Goal: Information Seeking & Learning: Learn about a topic

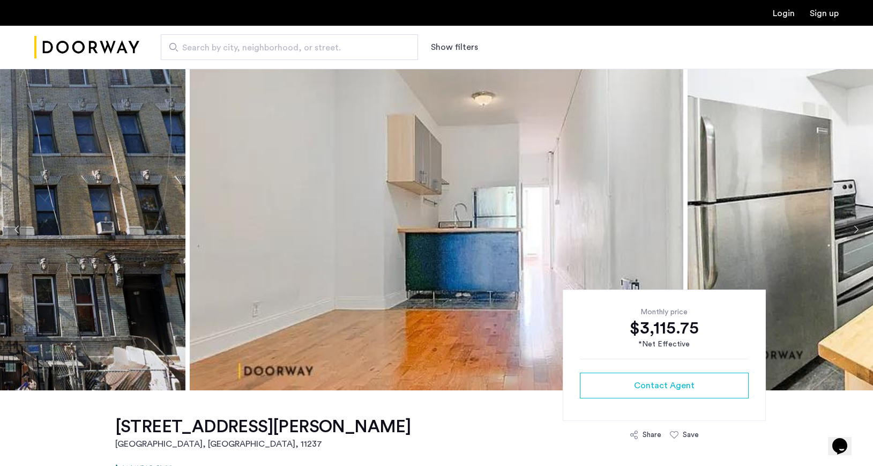
click at [857, 233] on button "Next apartment" at bounding box center [856, 229] width 18 height 18
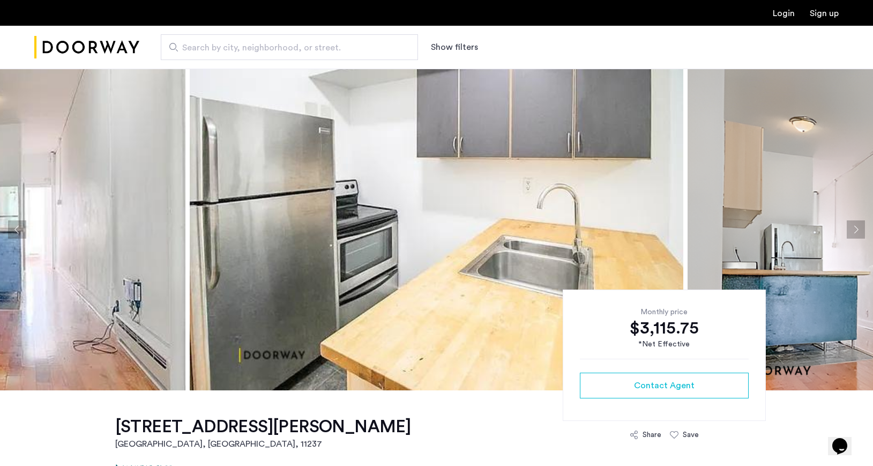
click at [856, 229] on button "Next apartment" at bounding box center [856, 229] width 18 height 18
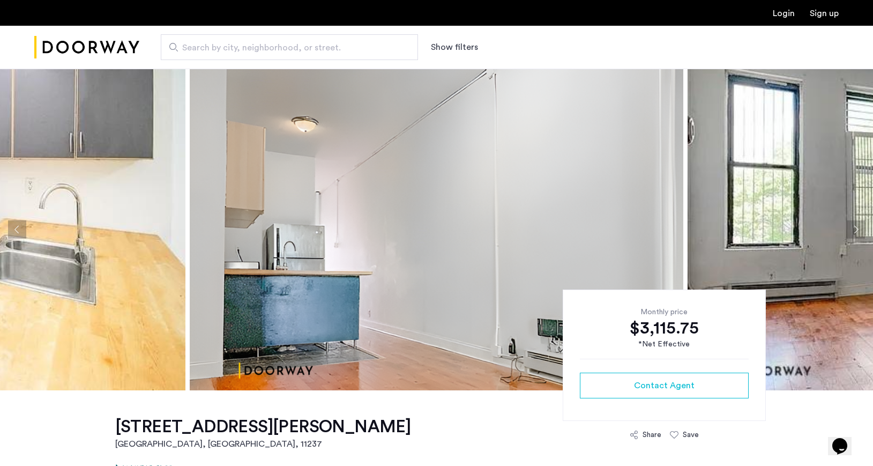
click at [856, 229] on button "Next apartment" at bounding box center [856, 229] width 18 height 18
click at [855, 229] on button "Next apartment" at bounding box center [856, 229] width 18 height 18
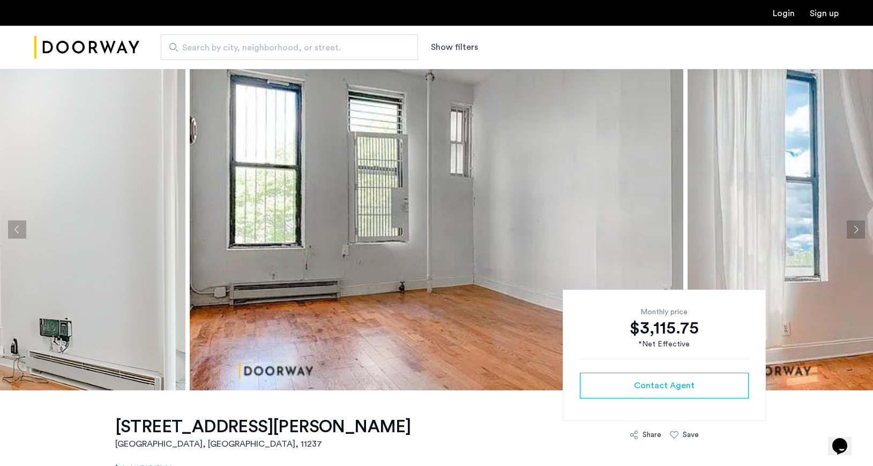
click at [855, 226] on button "Next apartment" at bounding box center [856, 229] width 18 height 18
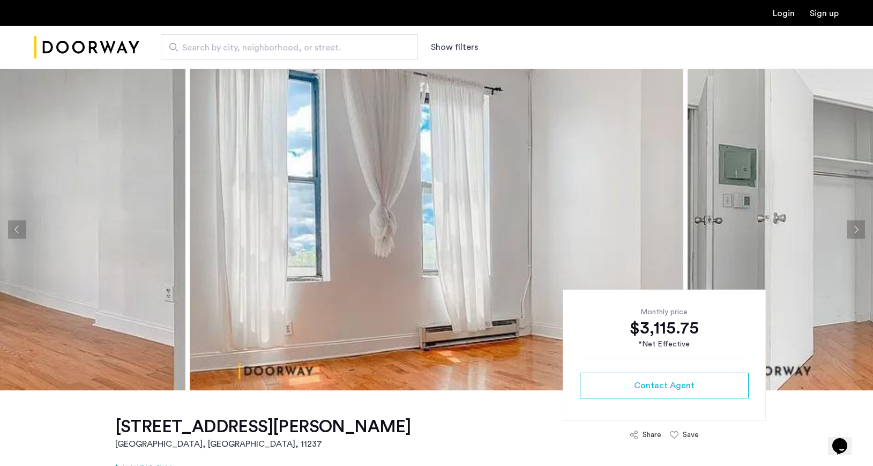
click at [855, 226] on button "Next apartment" at bounding box center [856, 229] width 18 height 18
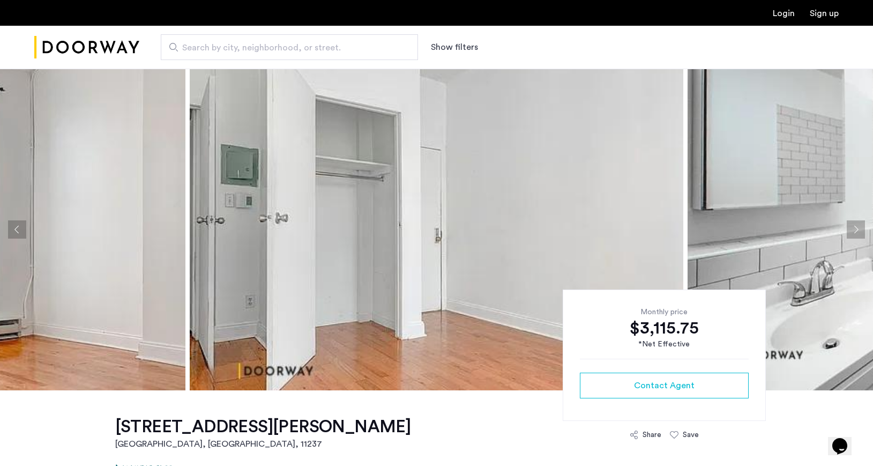
click at [855, 226] on button "Next apartment" at bounding box center [856, 229] width 18 height 18
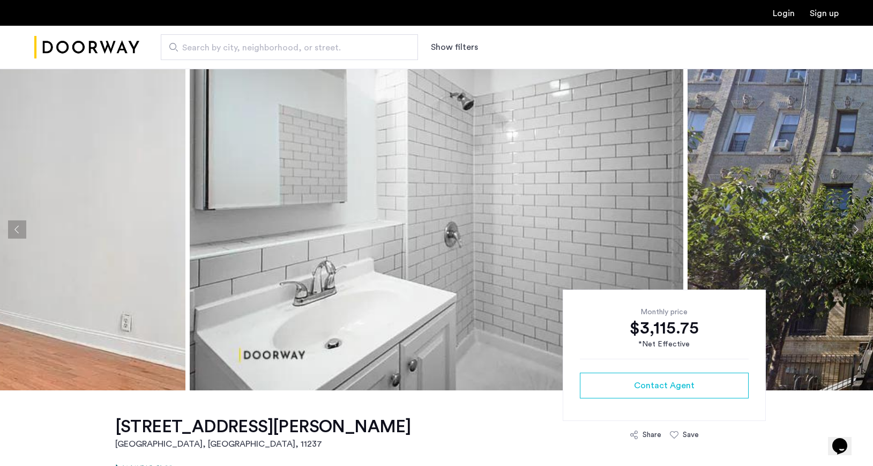
click at [855, 226] on button "Next apartment" at bounding box center [856, 229] width 18 height 18
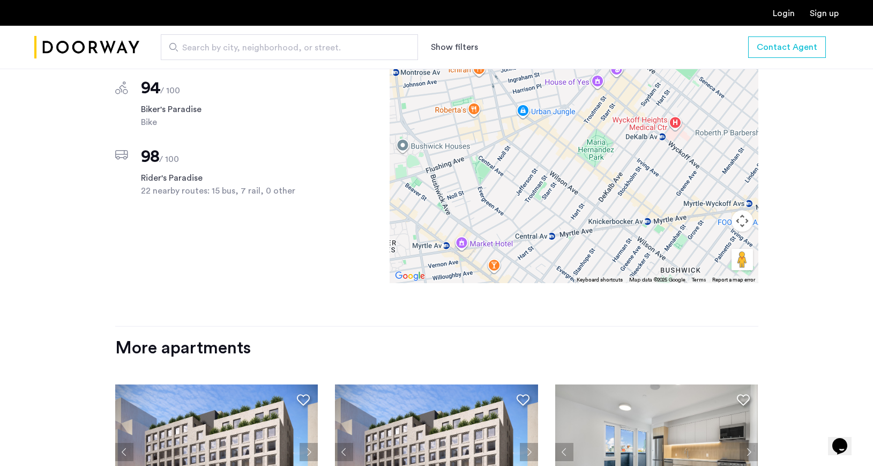
scroll to position [1400, 0]
